Goal: Check status: Check status

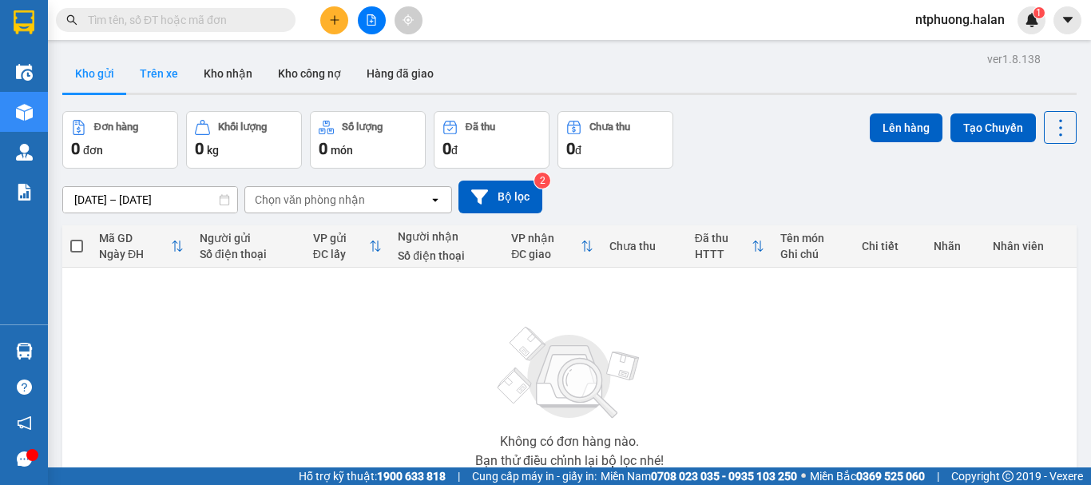
click at [162, 66] on button "Trên xe" at bounding box center [159, 73] width 64 height 38
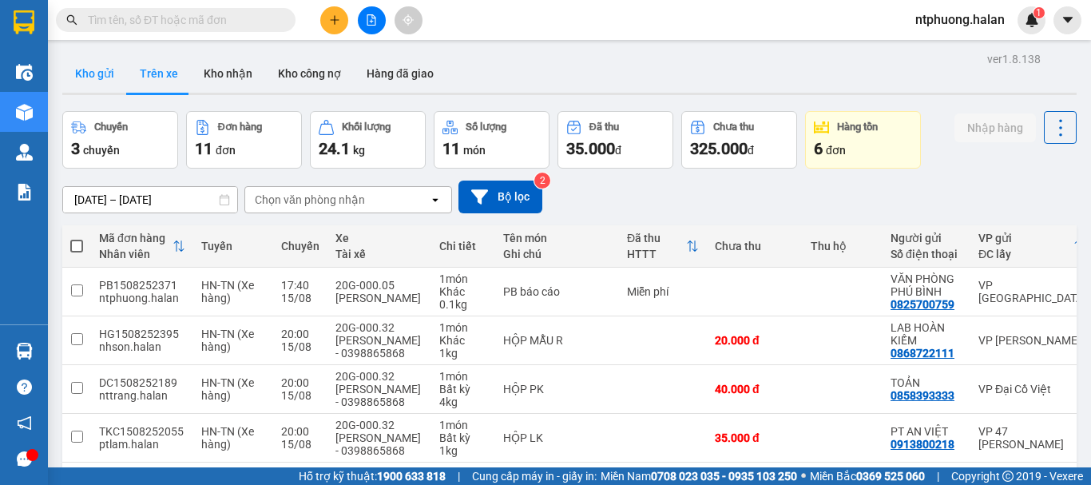
click at [82, 72] on button "Kho gửi" at bounding box center [94, 73] width 65 height 38
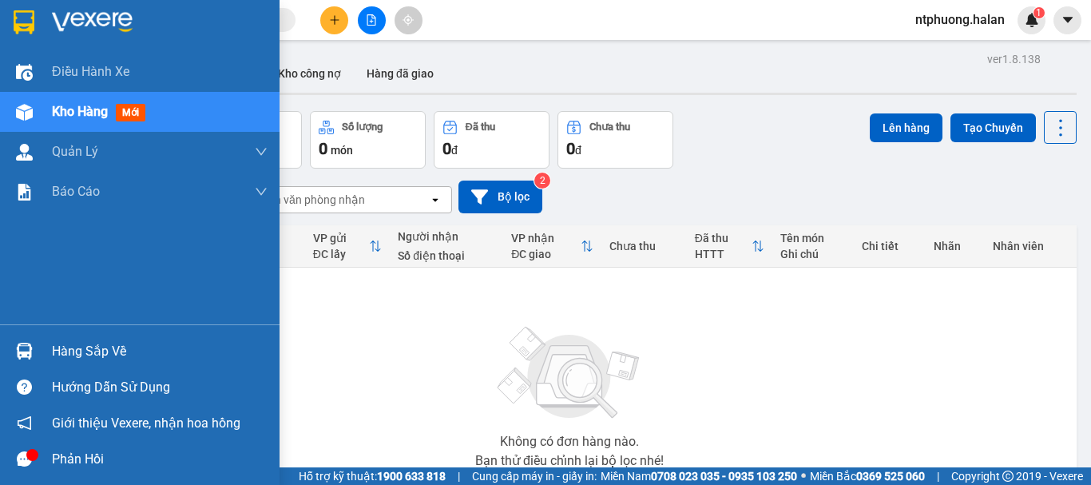
click at [83, 353] on div "Hàng sắp về" at bounding box center [160, 351] width 216 height 24
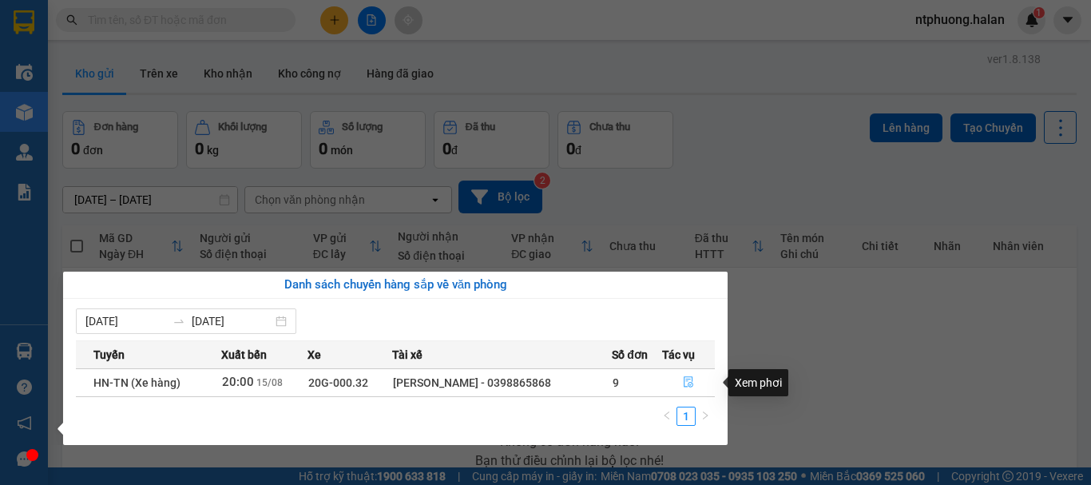
click at [690, 378] on icon "file-done" at bounding box center [688, 381] width 11 height 11
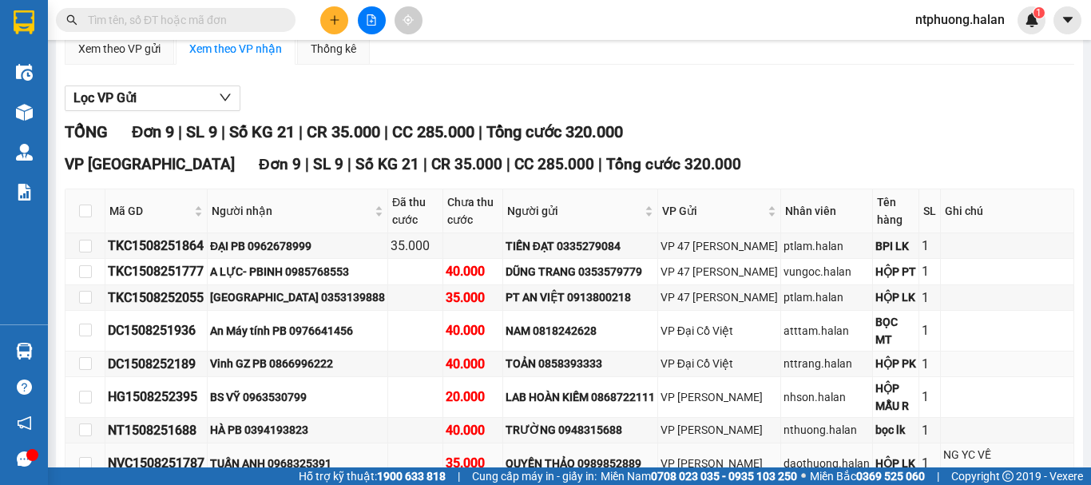
scroll to position [243, 0]
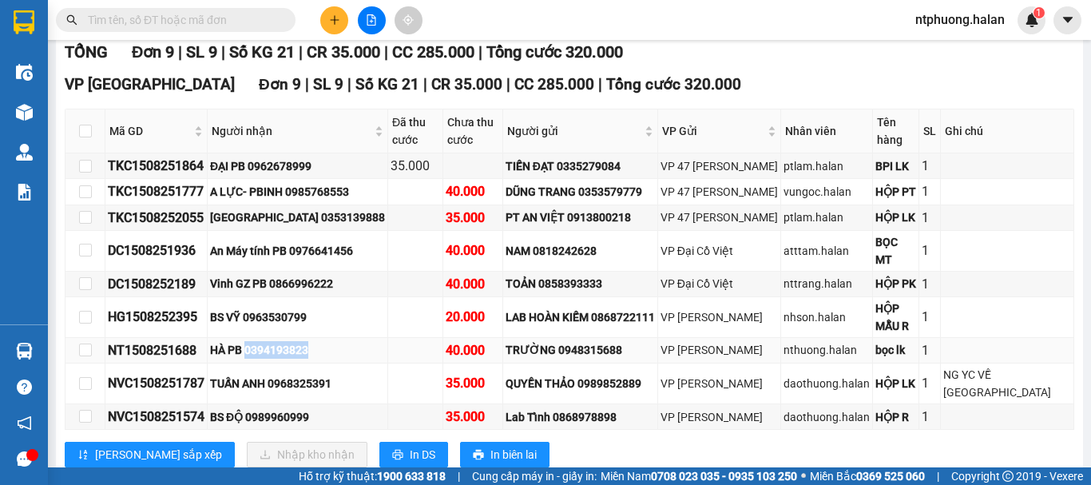
drag, startPoint x: 254, startPoint y: 322, endPoint x: 331, endPoint y: 321, distance: 77.5
click at [331, 341] on div "HÀ PB 0394193823" at bounding box center [297, 350] width 175 height 18
copy div "0394193823"
click at [176, 22] on input "text" at bounding box center [182, 20] width 188 height 18
paste input "0394193823"
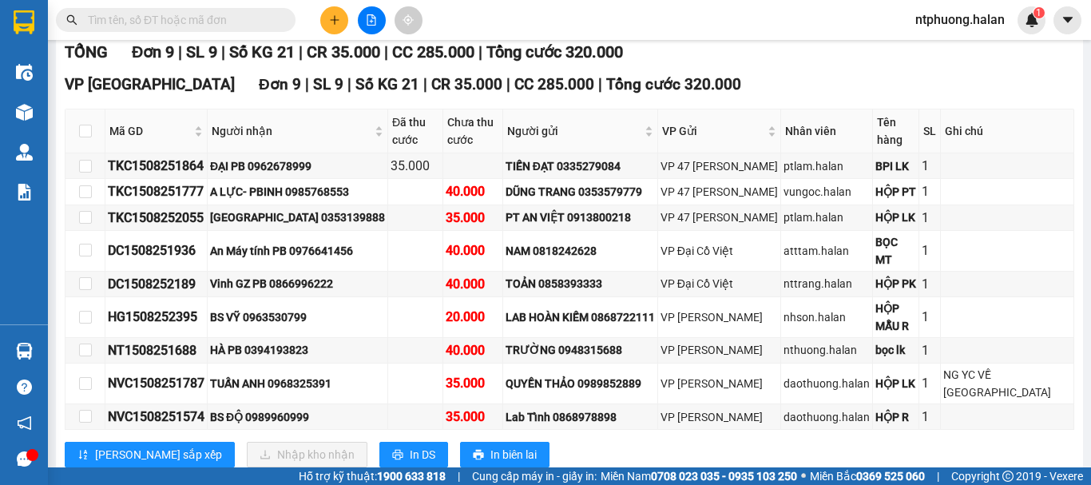
type input "0394193823"
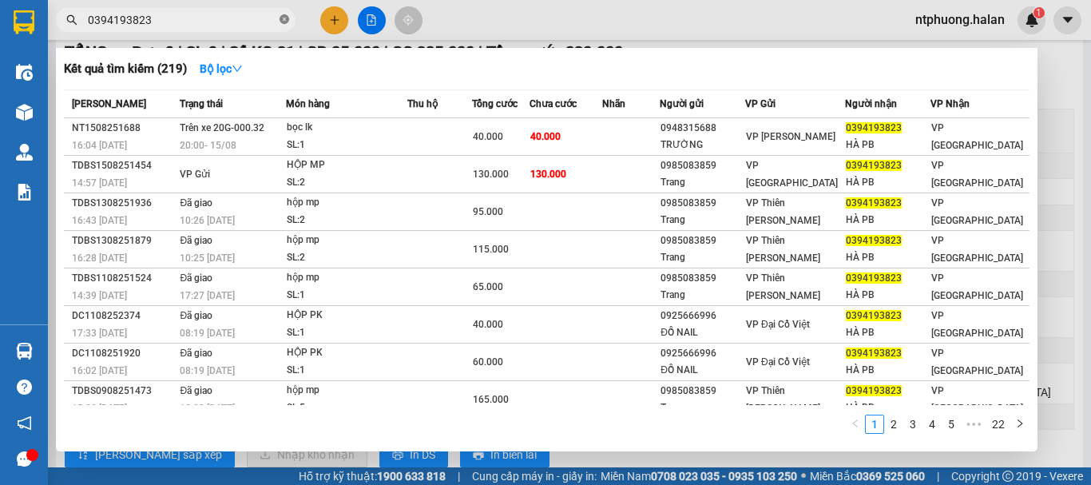
click at [285, 18] on icon "close-circle" at bounding box center [284, 19] width 10 height 10
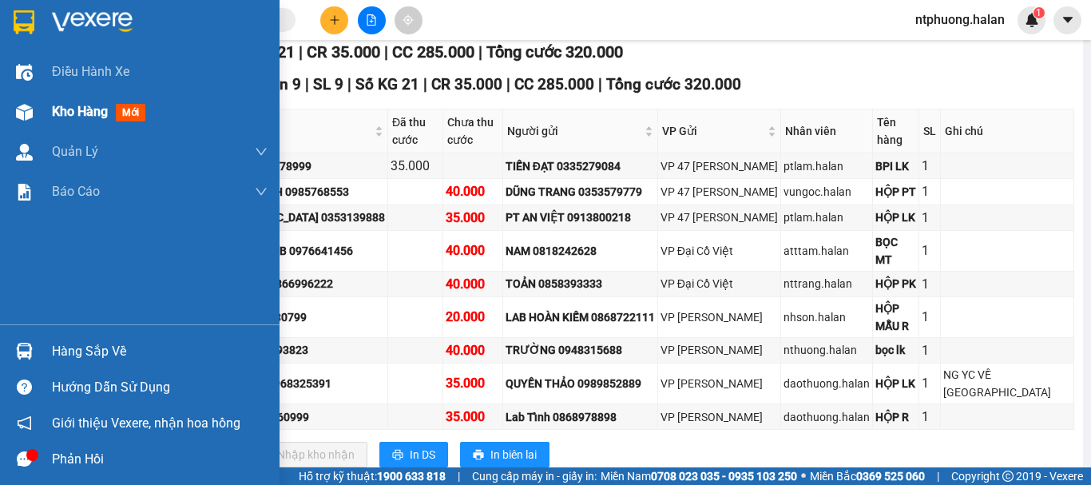
click at [92, 113] on span "Kho hàng" at bounding box center [80, 111] width 56 height 15
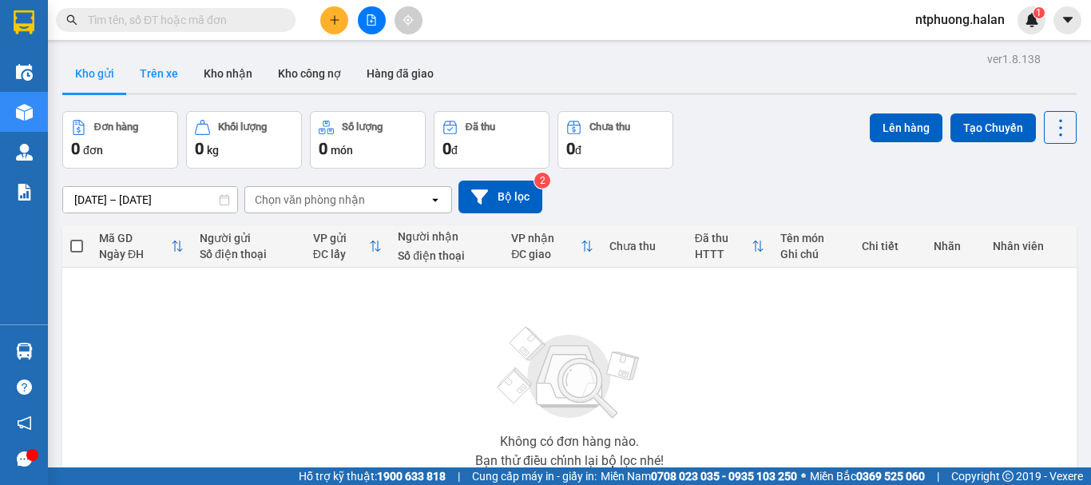
click at [166, 73] on button "Trên xe" at bounding box center [159, 73] width 64 height 38
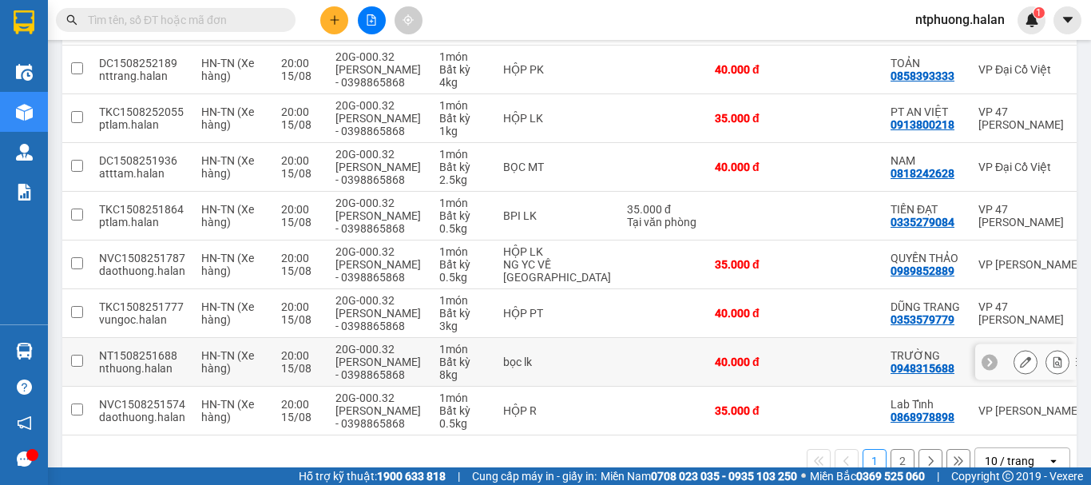
scroll to position [359, 0]
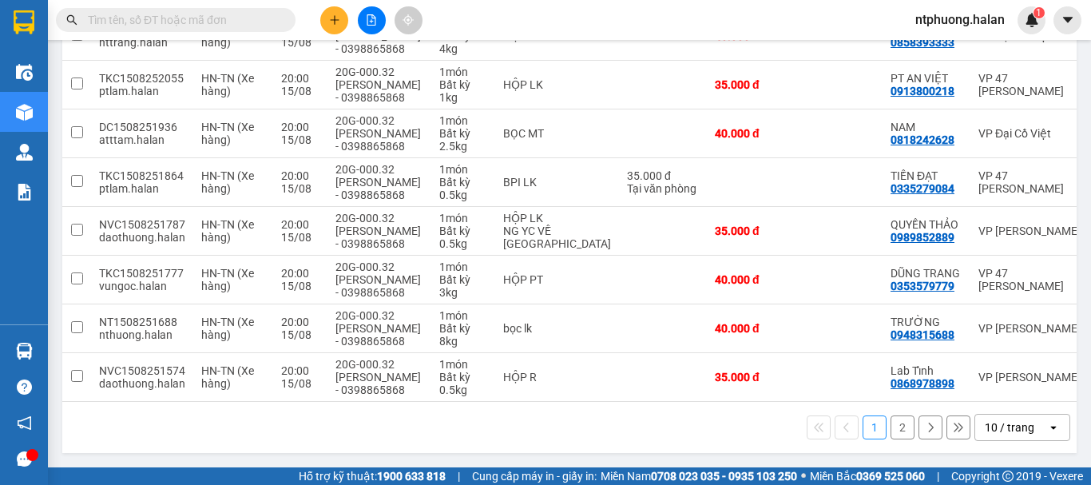
click at [891, 430] on button "2" at bounding box center [902, 427] width 24 height 24
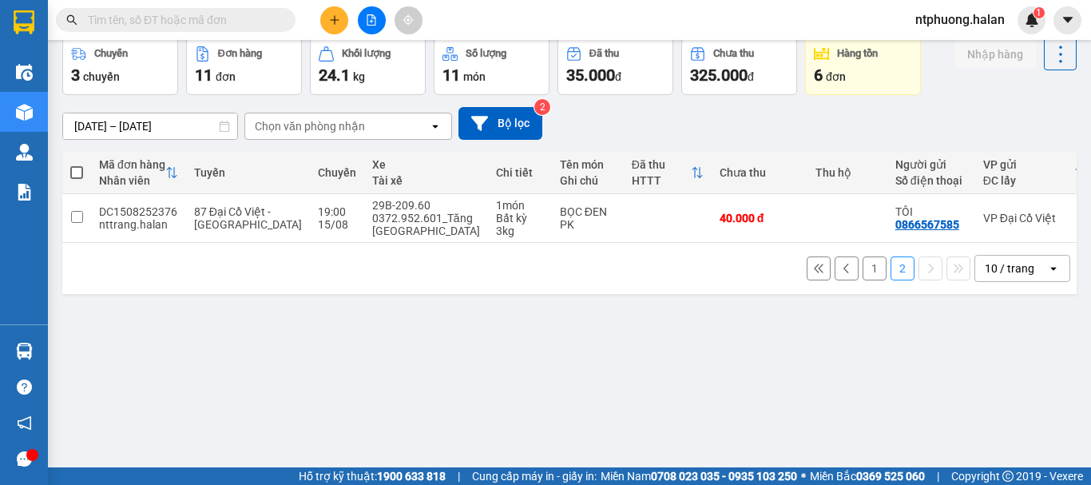
scroll to position [0, 240]
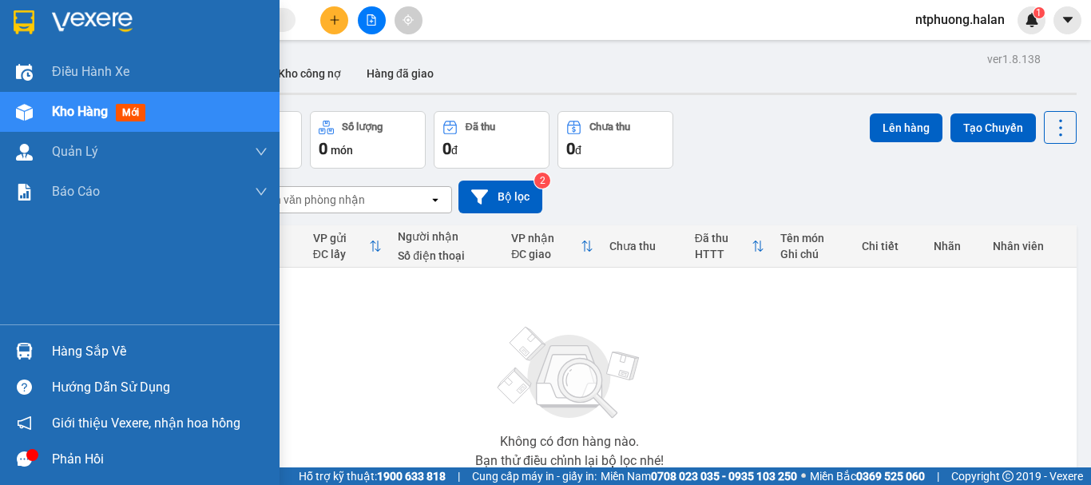
click at [80, 352] on div "Hàng sắp về" at bounding box center [160, 351] width 216 height 24
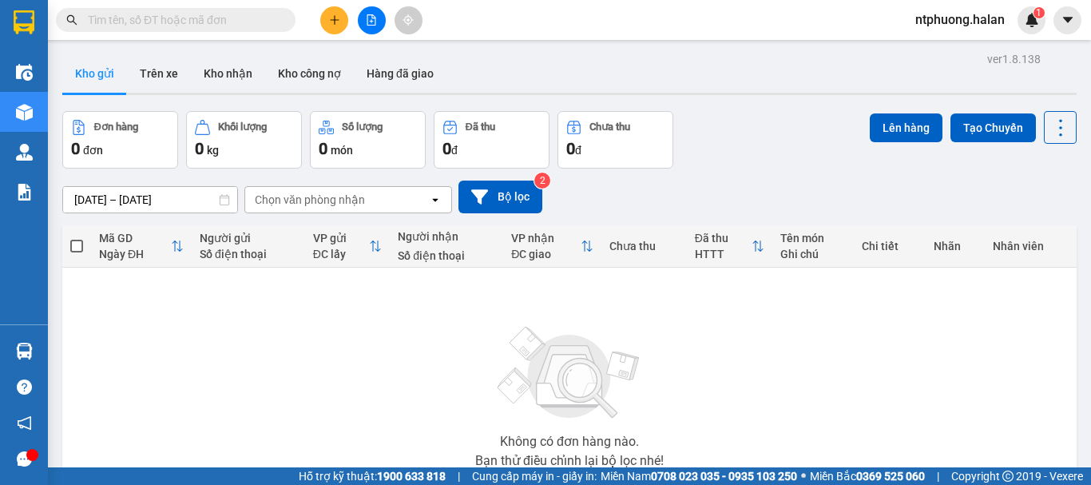
drag, startPoint x: 923, startPoint y: 350, endPoint x: 524, endPoint y: 263, distance: 408.7
click at [900, 346] on section "Kết quả tìm kiếm ( 0 ) Bộ lọc No Data ntphuong.halan 1 Điều hành xe Kho hàng mớ…" at bounding box center [545, 242] width 1091 height 485
click at [158, 73] on button "Trên xe" at bounding box center [159, 73] width 64 height 38
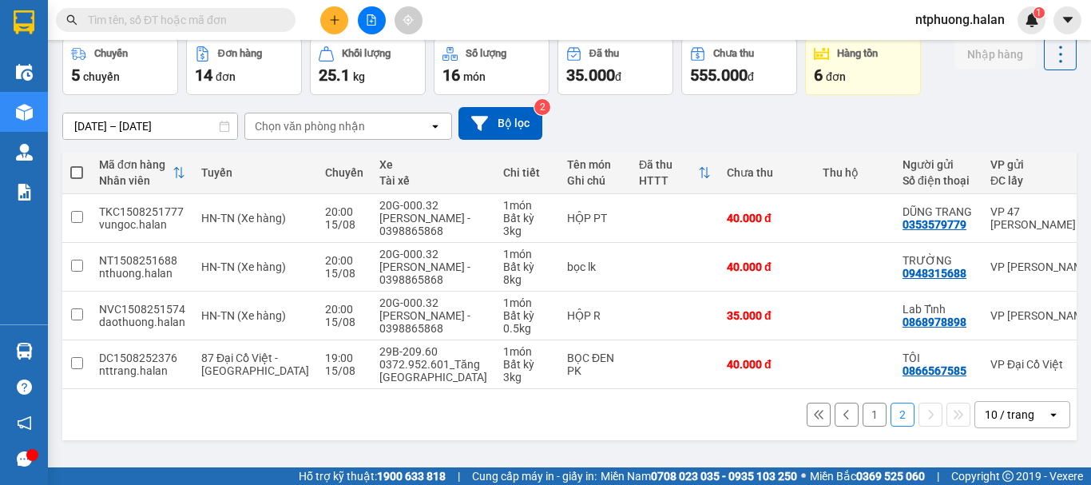
scroll to position [0, 243]
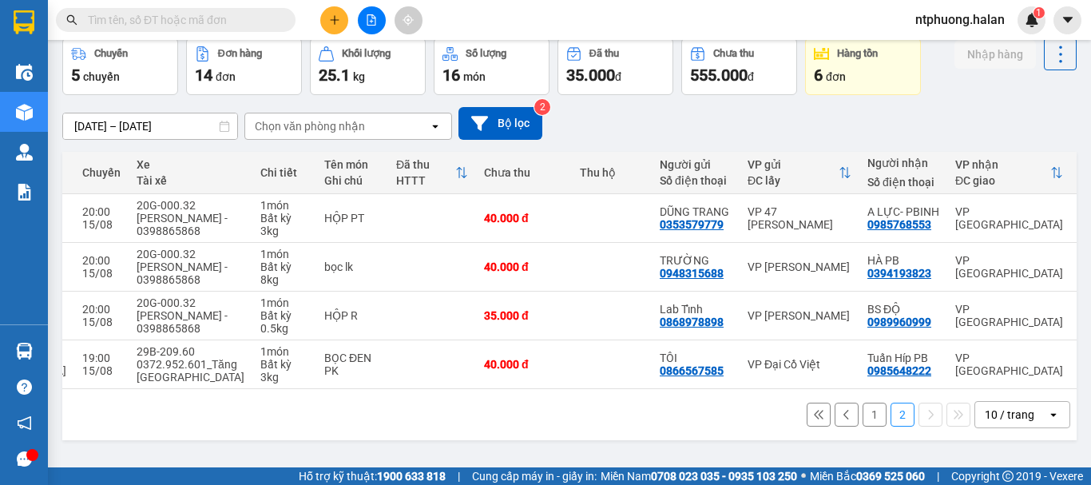
click at [862, 423] on button "1" at bounding box center [874, 414] width 24 height 24
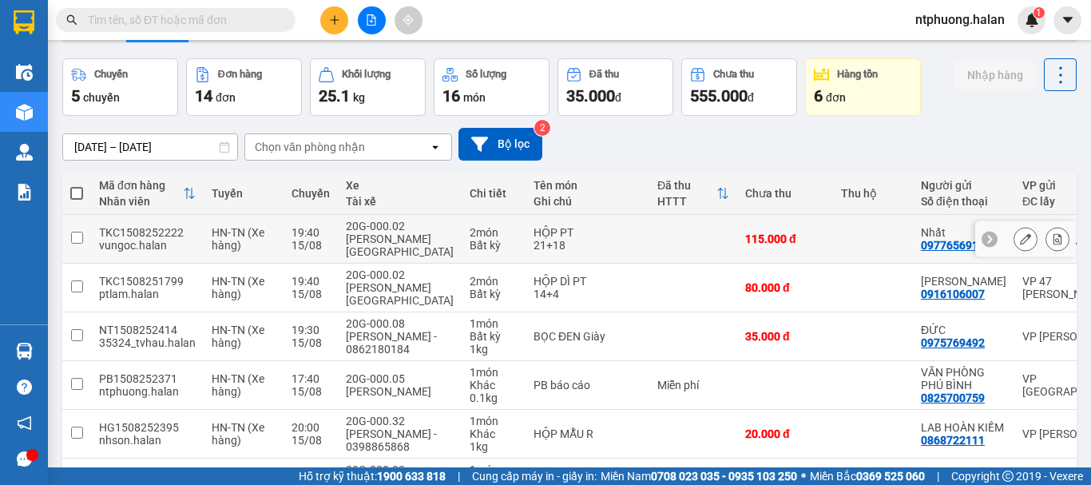
scroll to position [0, 0]
